Goal: Transaction & Acquisition: Subscribe to service/newsletter

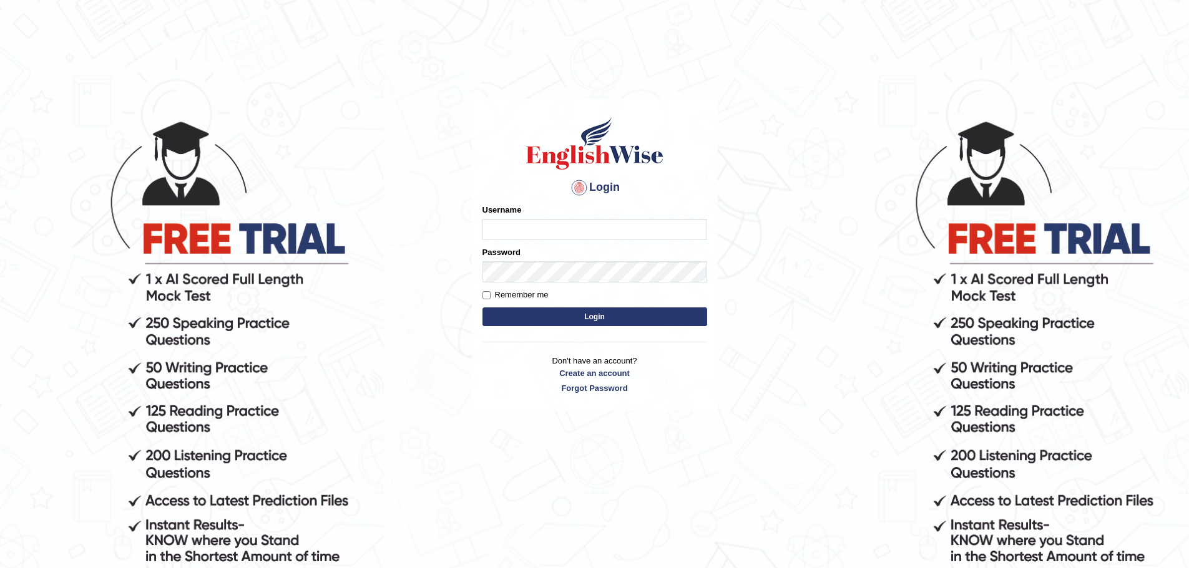
type input "sachchasam"
click at [590, 326] on button "Login" at bounding box center [594, 317] width 225 height 19
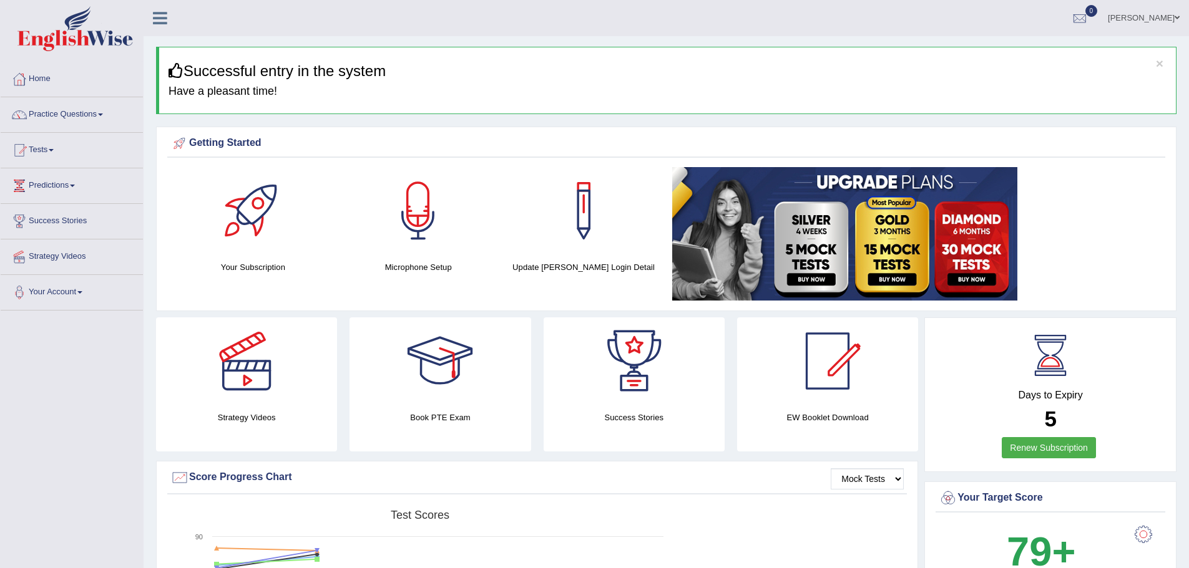
click at [1038, 452] on link "Renew Subscription" at bounding box center [1048, 447] width 94 height 21
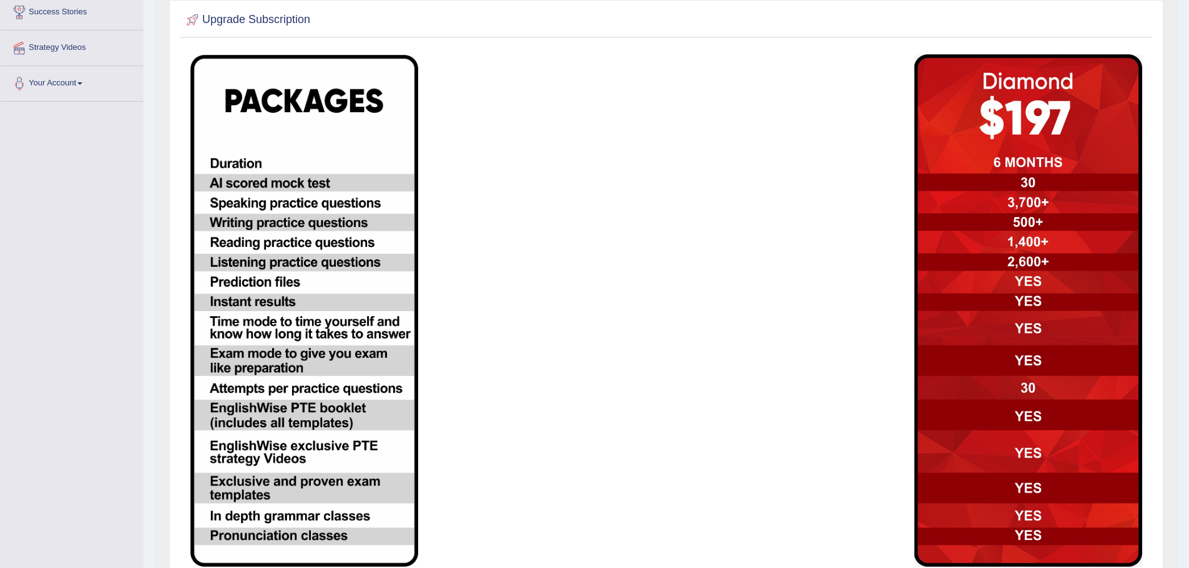
scroll to position [117, 0]
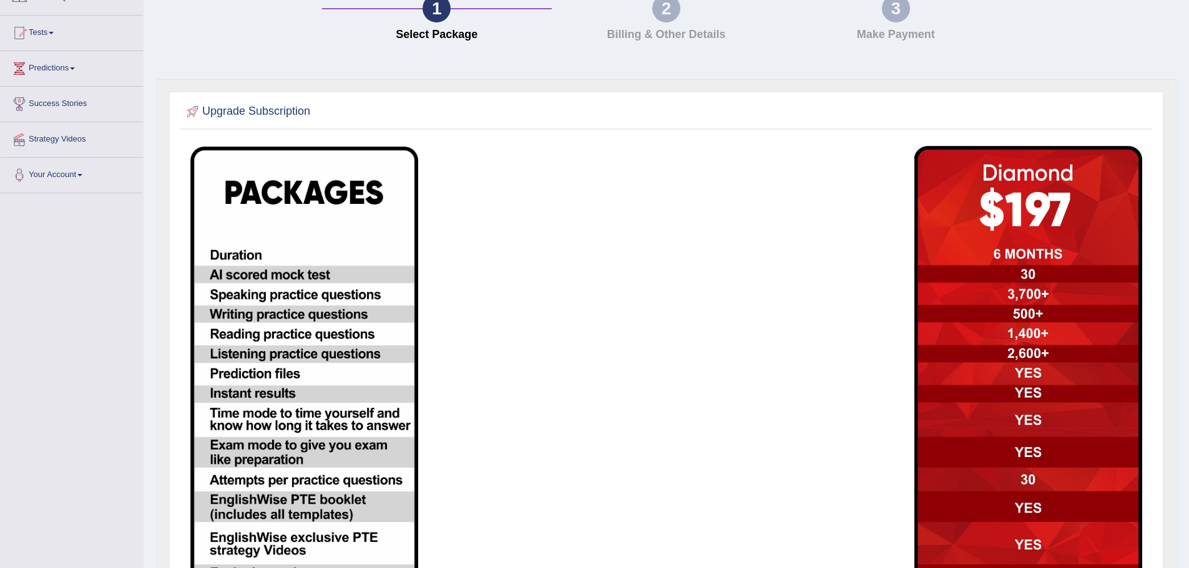
click at [256, 110] on h2 "Upgrade Subscription" at bounding box center [246, 111] width 127 height 19
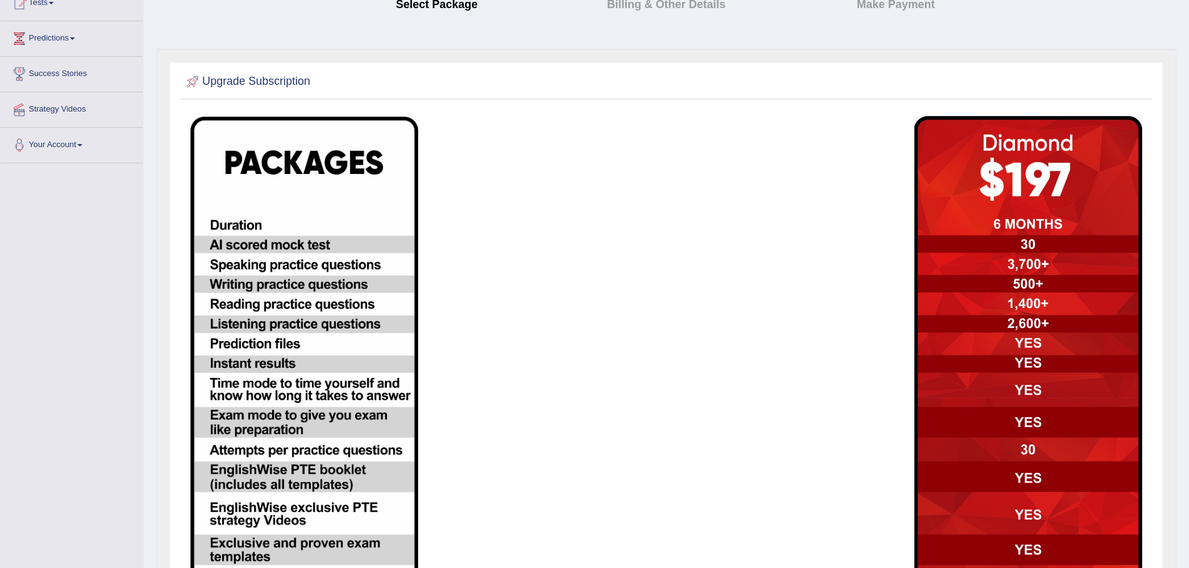
scroll to position [0, 0]
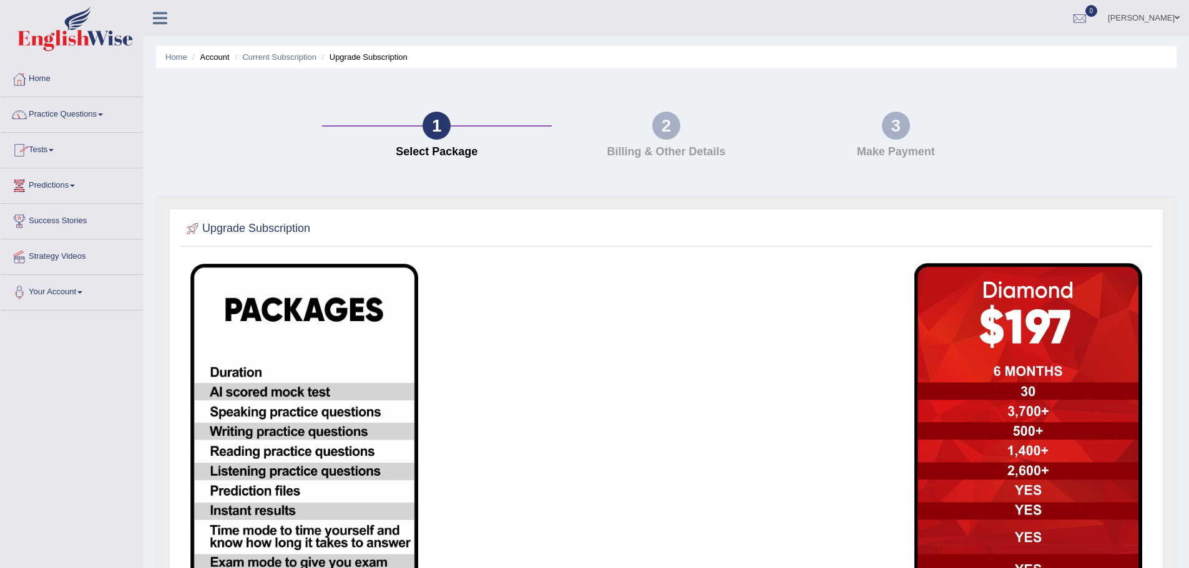
click at [55, 114] on link "Practice Questions" at bounding box center [72, 112] width 142 height 31
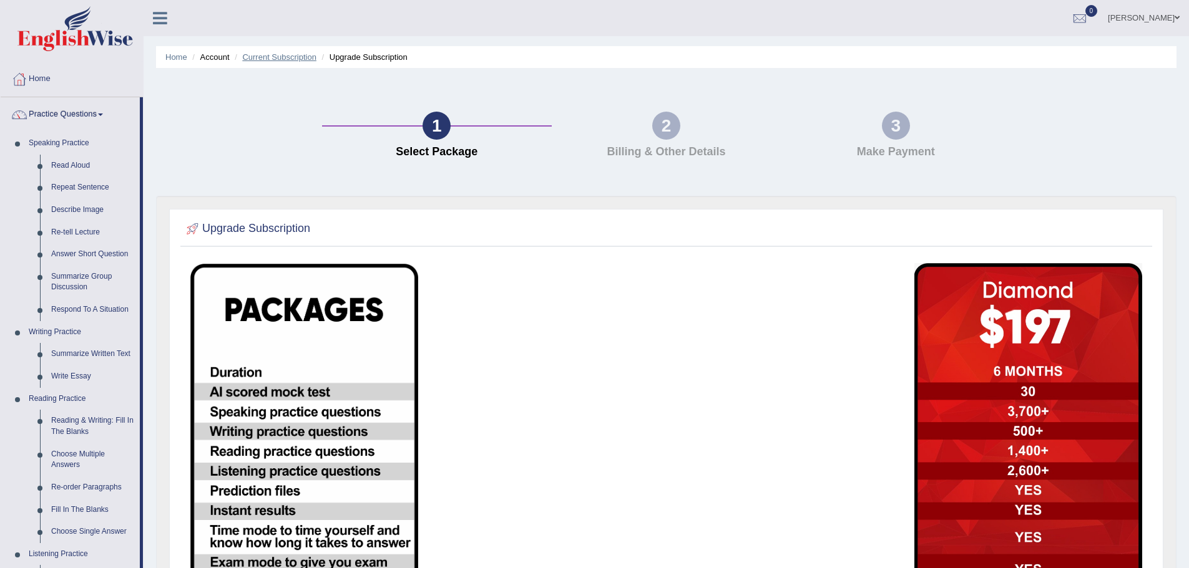
click at [265, 56] on link "Current Subscription" at bounding box center [279, 56] width 74 height 9
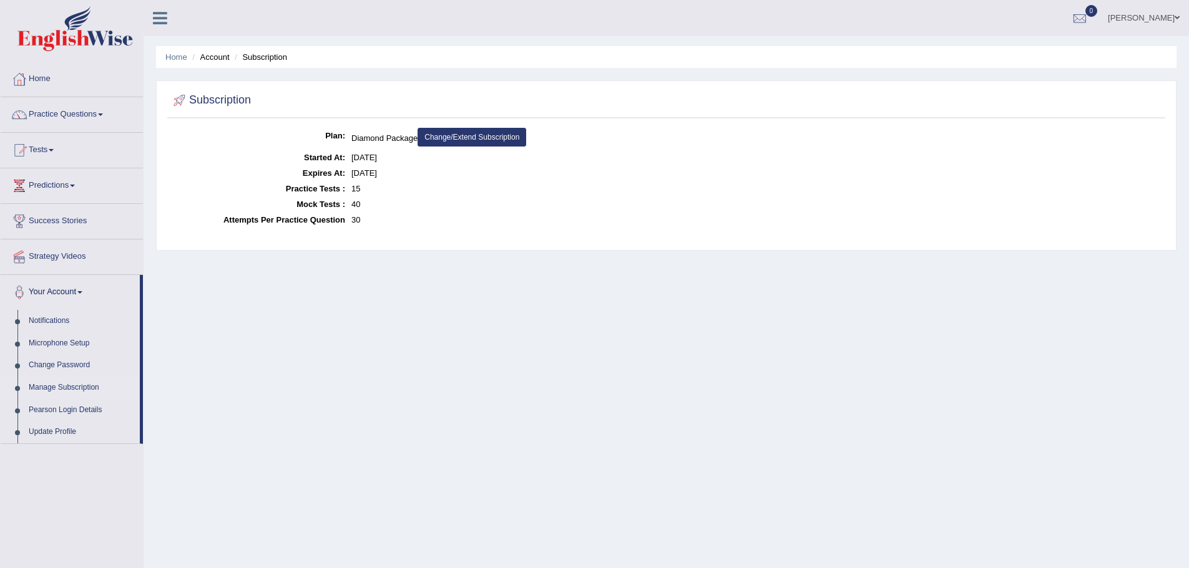
click at [469, 135] on link "Change/Extend Subscription" at bounding box center [471, 137] width 109 height 19
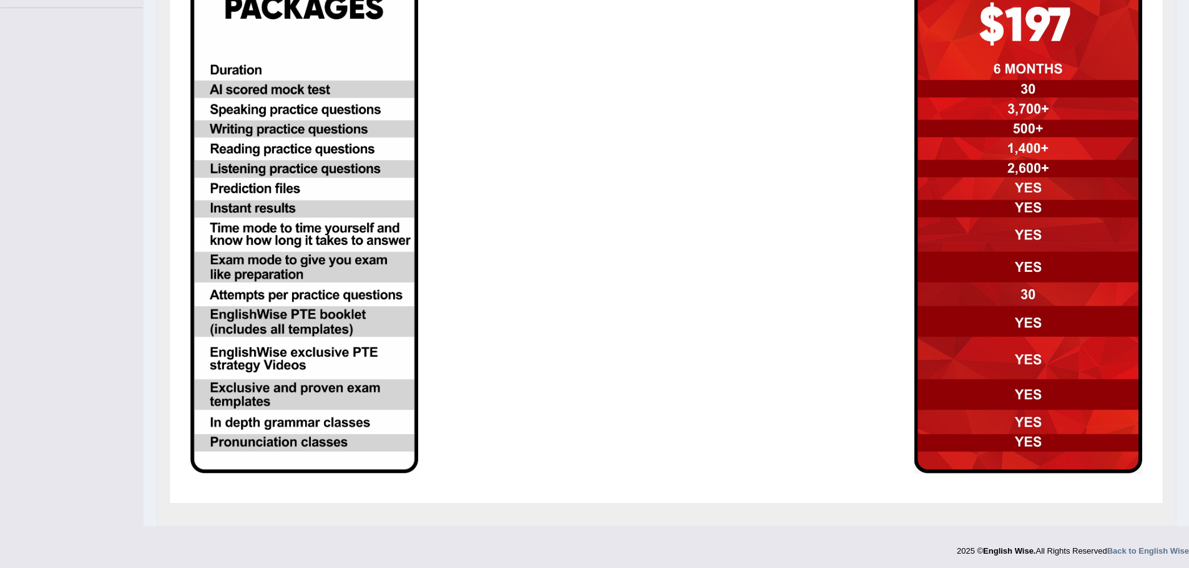
scroll to position [304, 0]
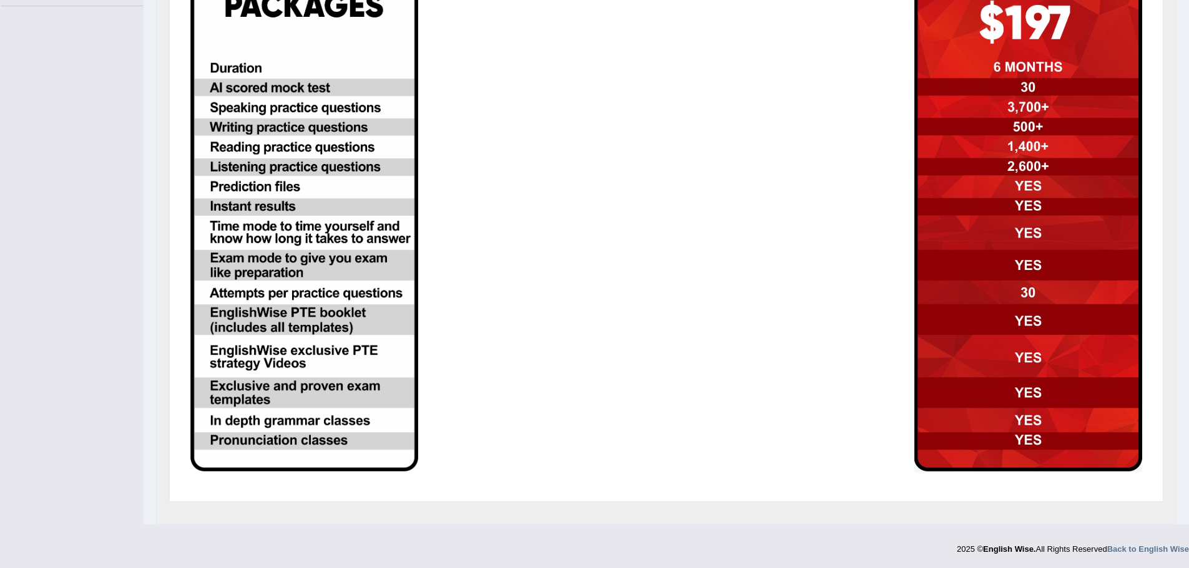
click at [1010, 130] on img at bounding box center [1028, 216] width 228 height 514
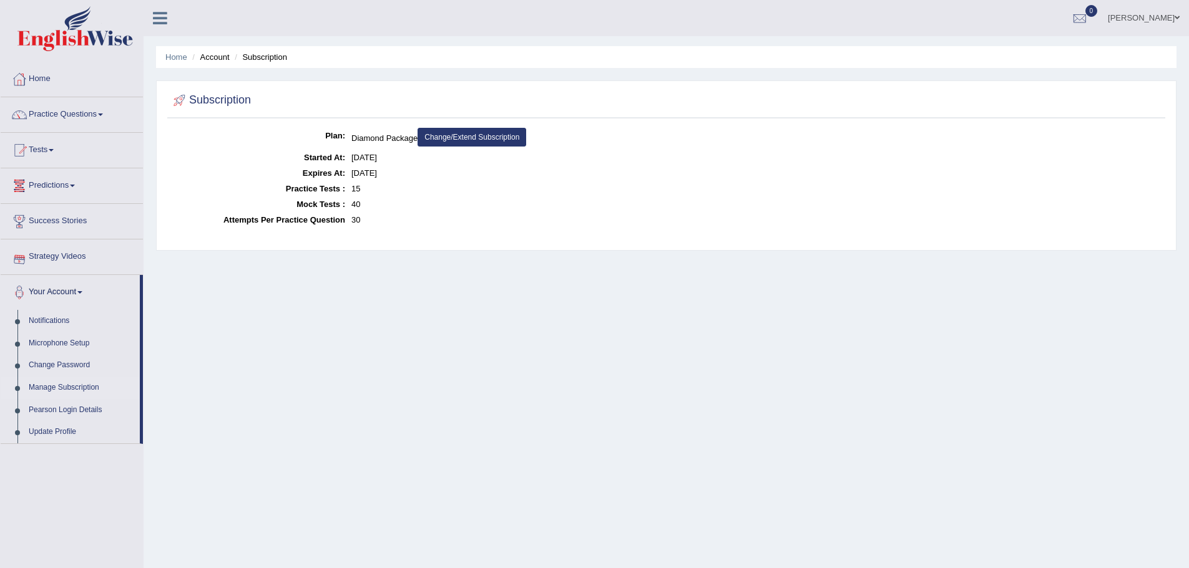
click at [83, 39] on img at bounding box center [74, 28] width 115 height 45
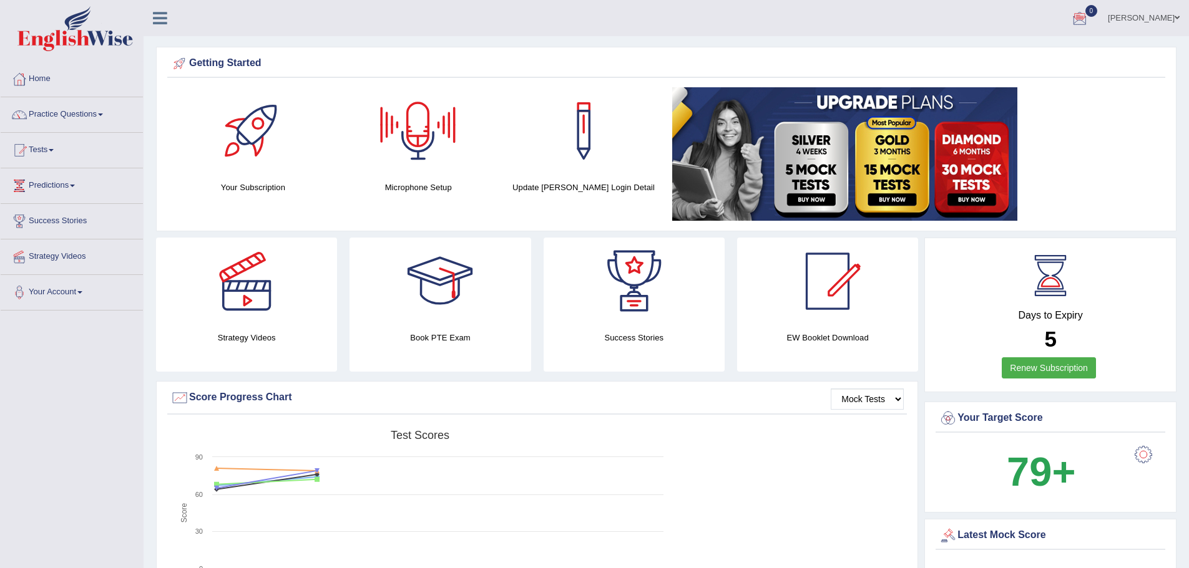
click at [1164, 11] on link "[PERSON_NAME]" at bounding box center [1143, 16] width 90 height 32
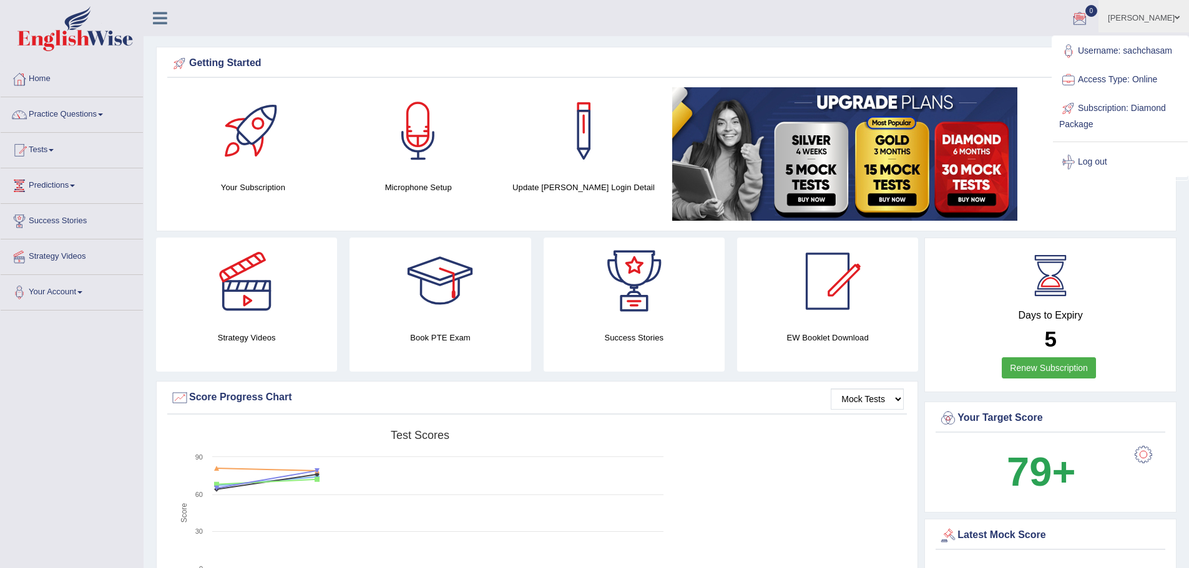
click at [1162, 19] on link "[PERSON_NAME]" at bounding box center [1143, 16] width 90 height 32
click at [40, 72] on link "Home" at bounding box center [72, 77] width 142 height 31
click at [74, 288] on link "Your Account" at bounding box center [72, 290] width 142 height 31
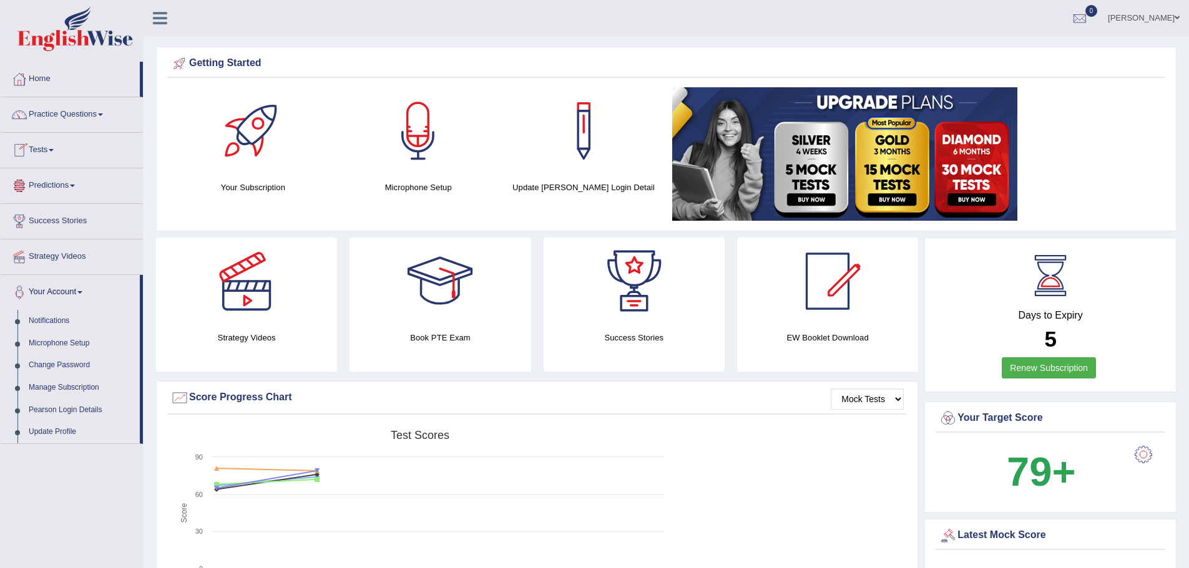
click at [44, 428] on link "Update Profile" at bounding box center [81, 432] width 117 height 22
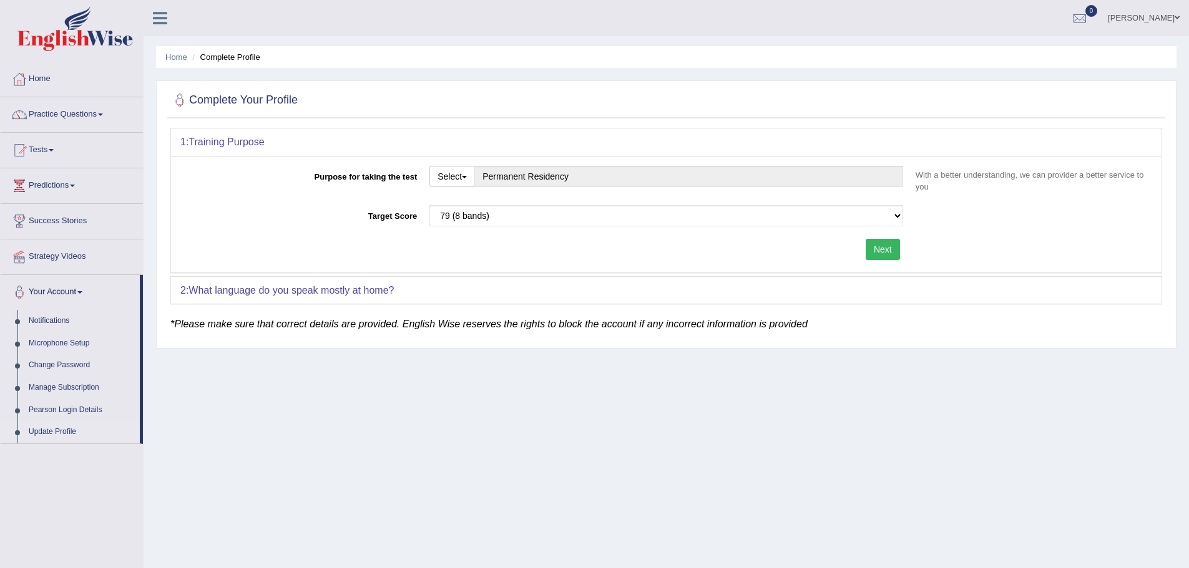
click at [1161, 16] on link "[PERSON_NAME]" at bounding box center [1143, 16] width 90 height 32
click at [1129, 46] on link "Username: sachchasam" at bounding box center [1120, 51] width 135 height 29
click at [1149, 8] on link "[PERSON_NAME]" at bounding box center [1143, 16] width 90 height 32
click at [917, 110] on div at bounding box center [665, 101] width 991 height 26
